Goal: Book appointment/travel/reservation

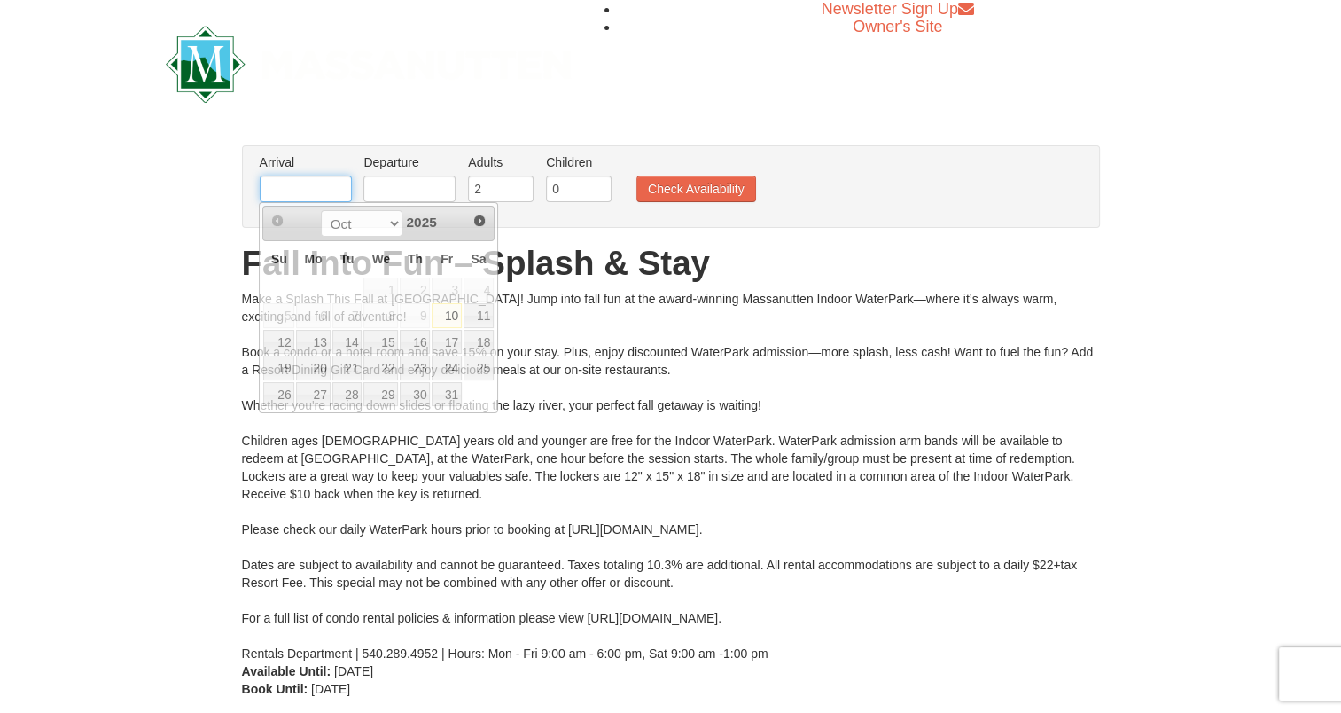
click at [291, 188] on input "text" at bounding box center [306, 189] width 92 height 27
click at [474, 358] on link "25" at bounding box center [479, 367] width 30 height 25
type input "[DATE]"
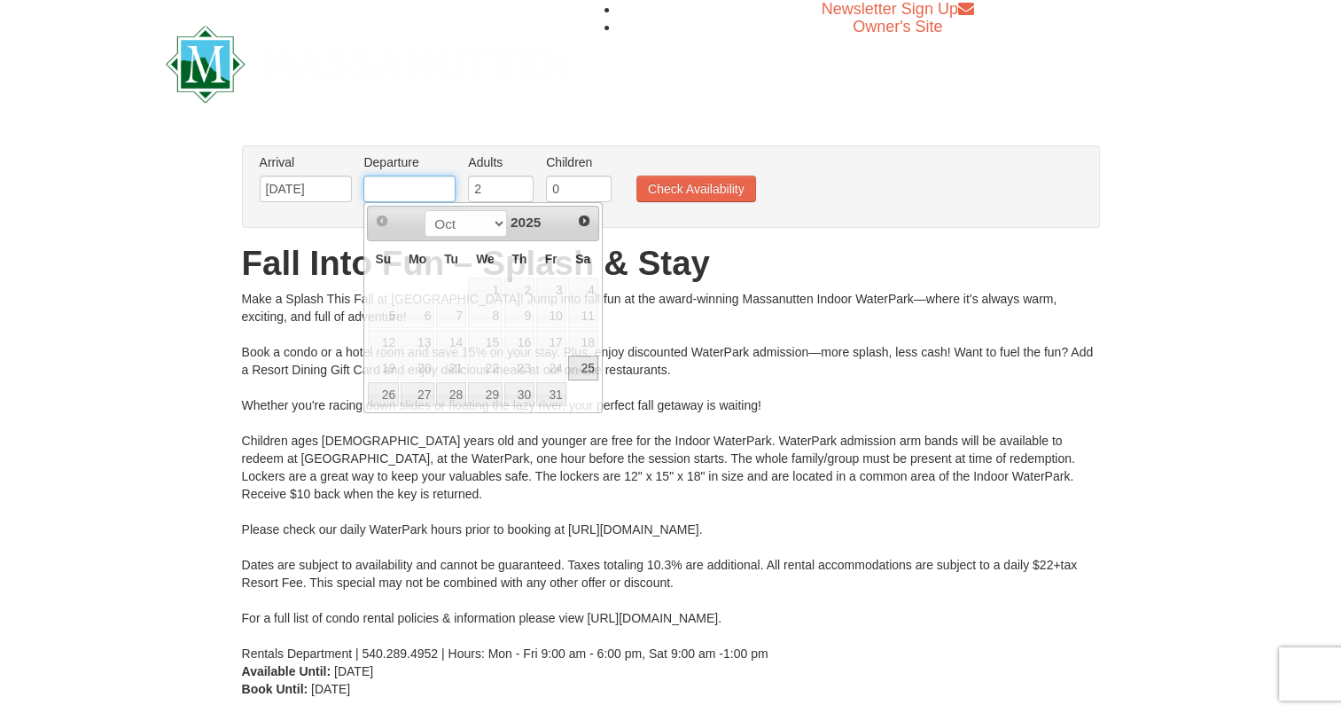
click at [413, 195] on input "text" at bounding box center [409, 189] width 92 height 27
click at [384, 394] on link "26" at bounding box center [383, 394] width 31 height 25
type input "[DATE]"
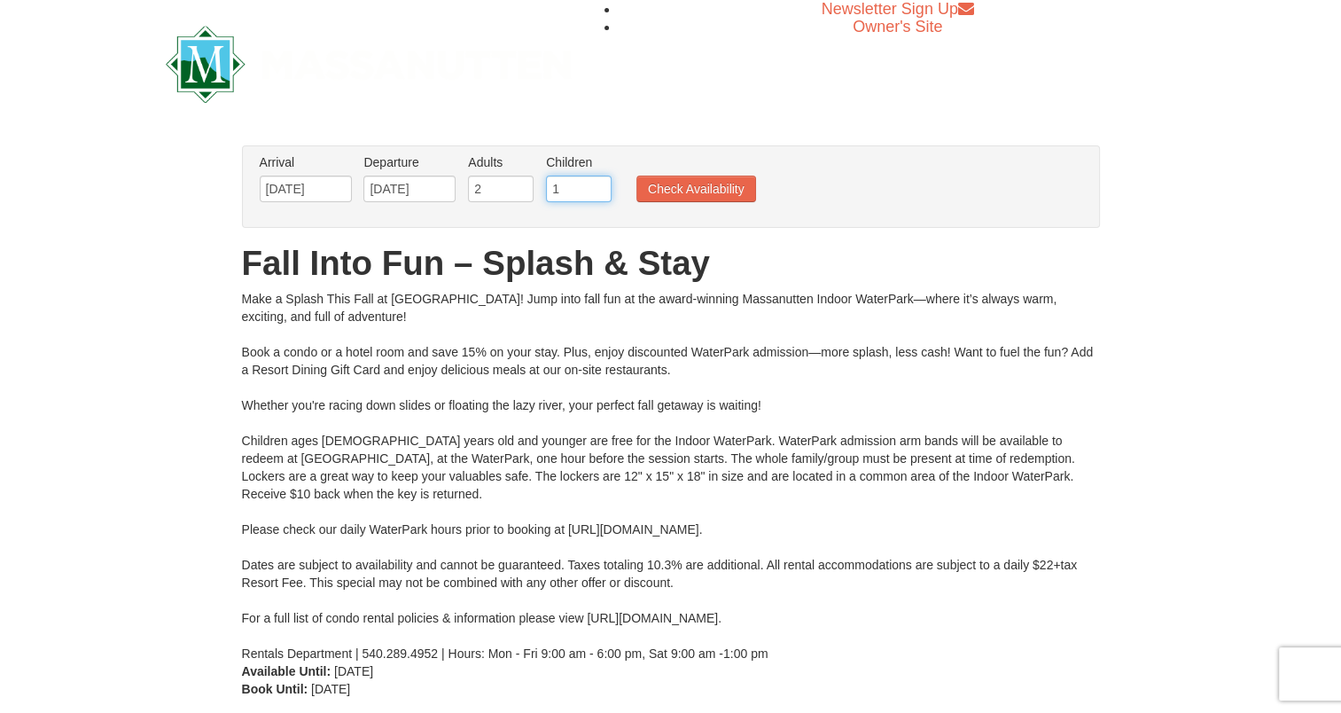
click at [598, 184] on input "1" at bounding box center [579, 189] width 66 height 27
click at [598, 184] on input "2" at bounding box center [579, 189] width 66 height 27
click at [598, 184] on input "3" at bounding box center [579, 189] width 66 height 27
type input "4"
click at [598, 184] on input "4" at bounding box center [579, 189] width 66 height 27
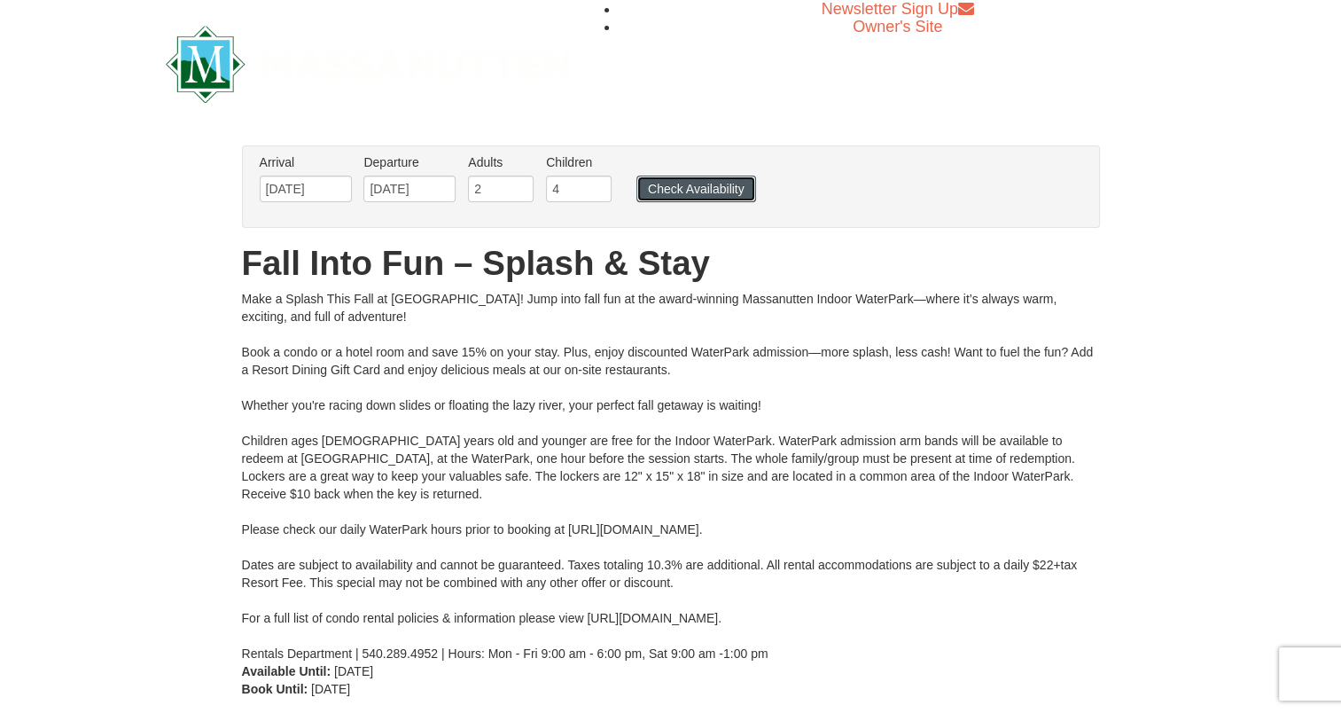
click at [706, 191] on button "Check Availability" at bounding box center [696, 189] width 120 height 27
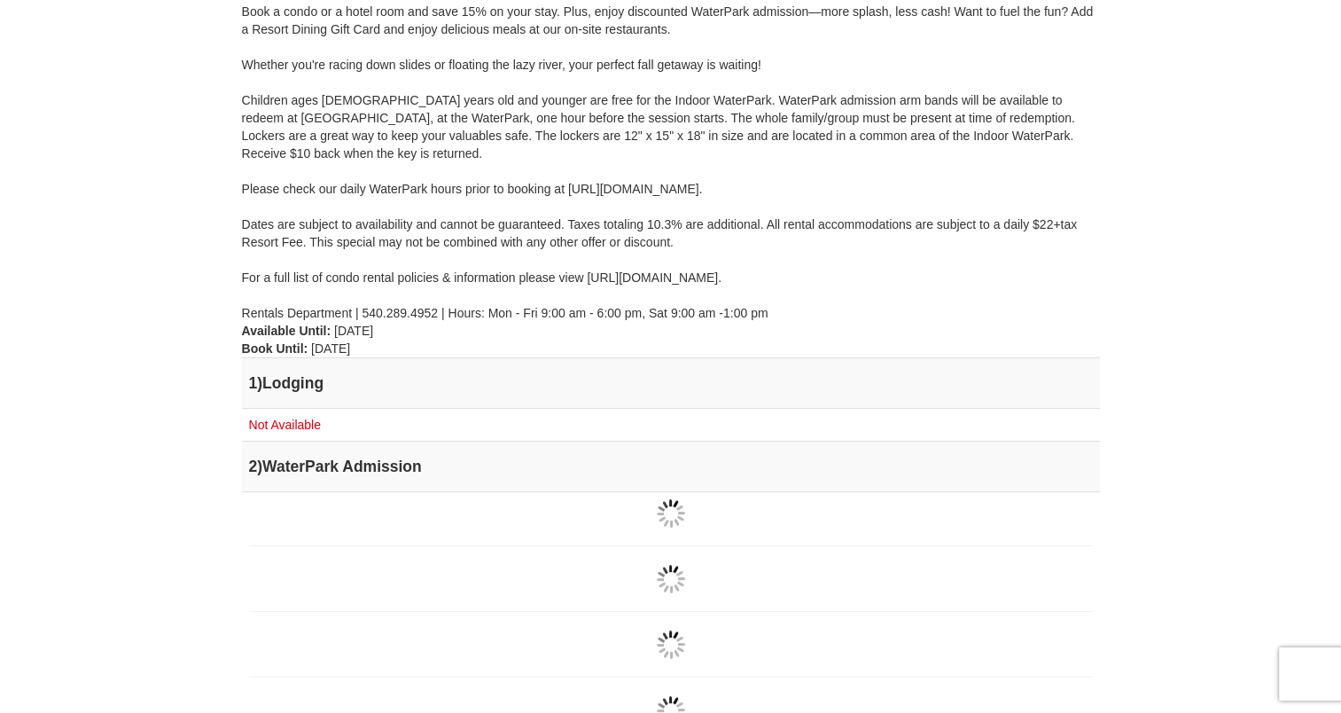
scroll to position [315, 0]
